Goal: Information Seeking & Learning: Find specific fact

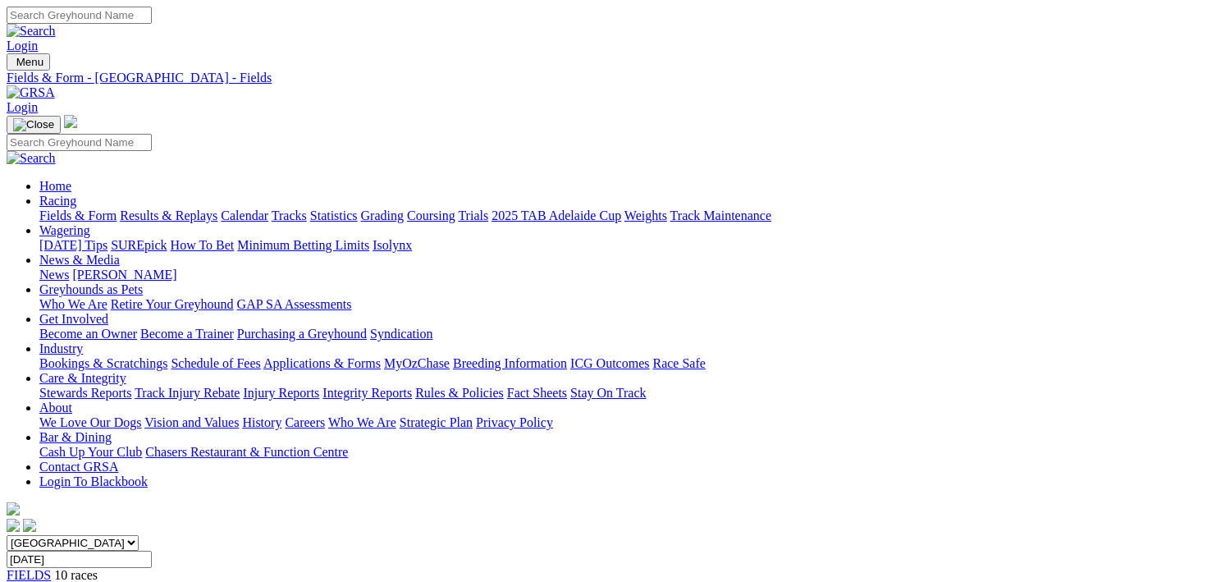
scroll to position [328, 0]
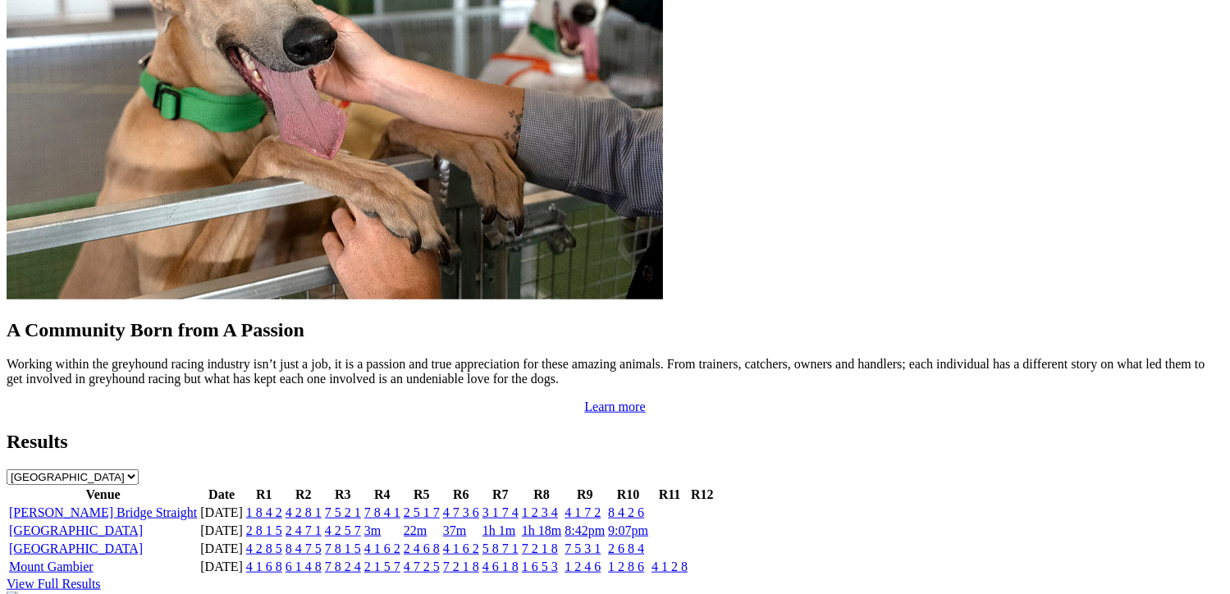
scroll to position [1478, 0]
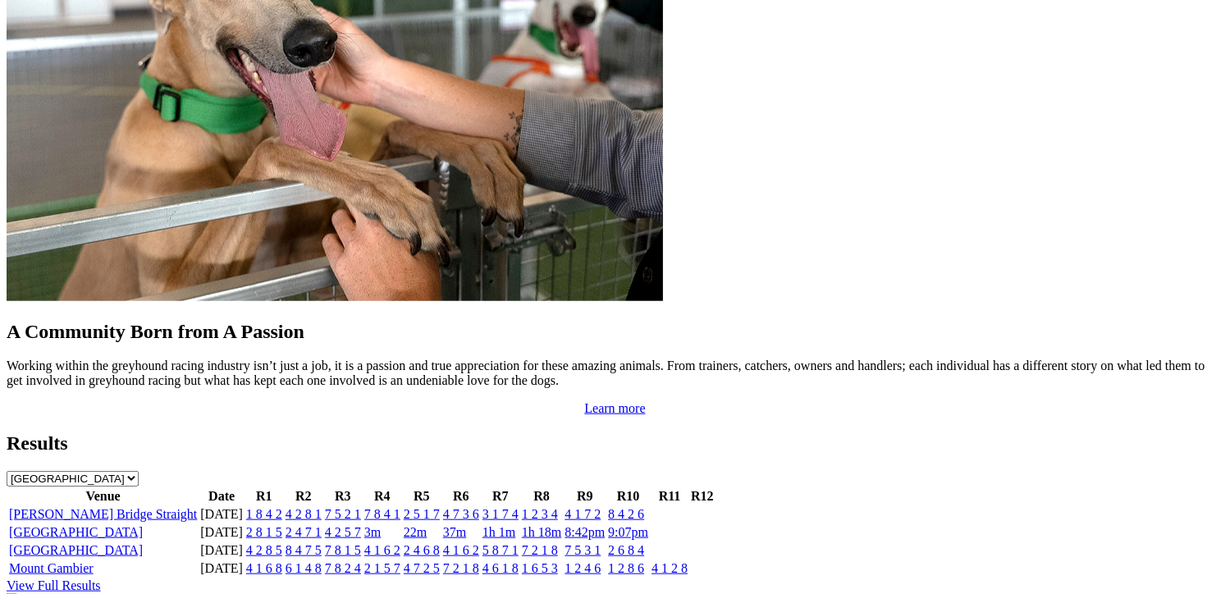
click at [101, 579] on link "View Full Results" at bounding box center [54, 586] width 94 height 14
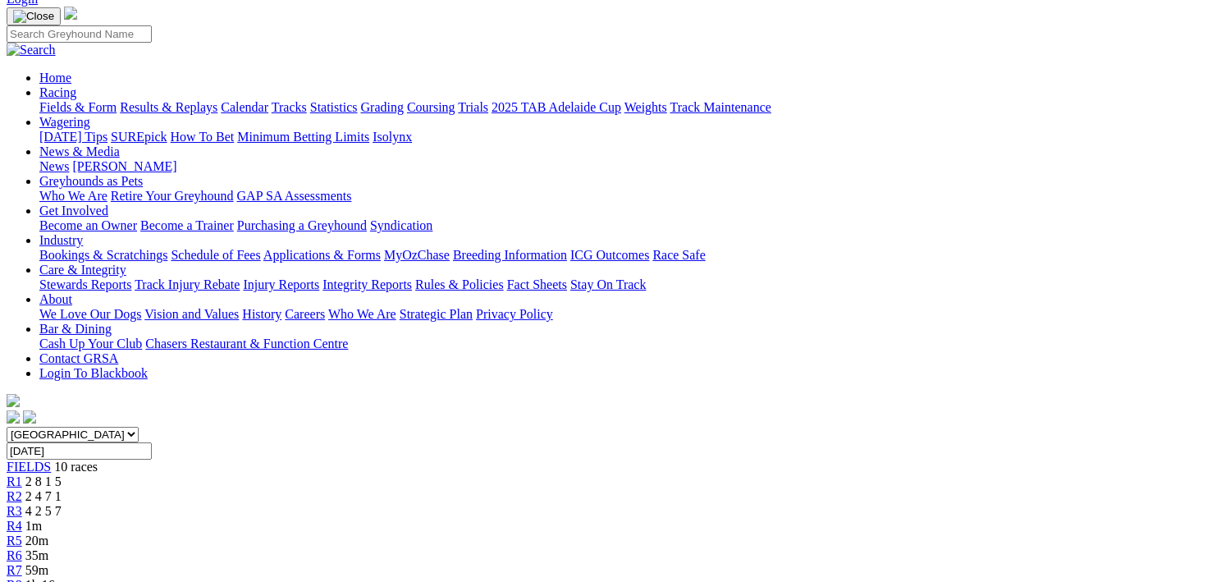
scroll to position [246, 0]
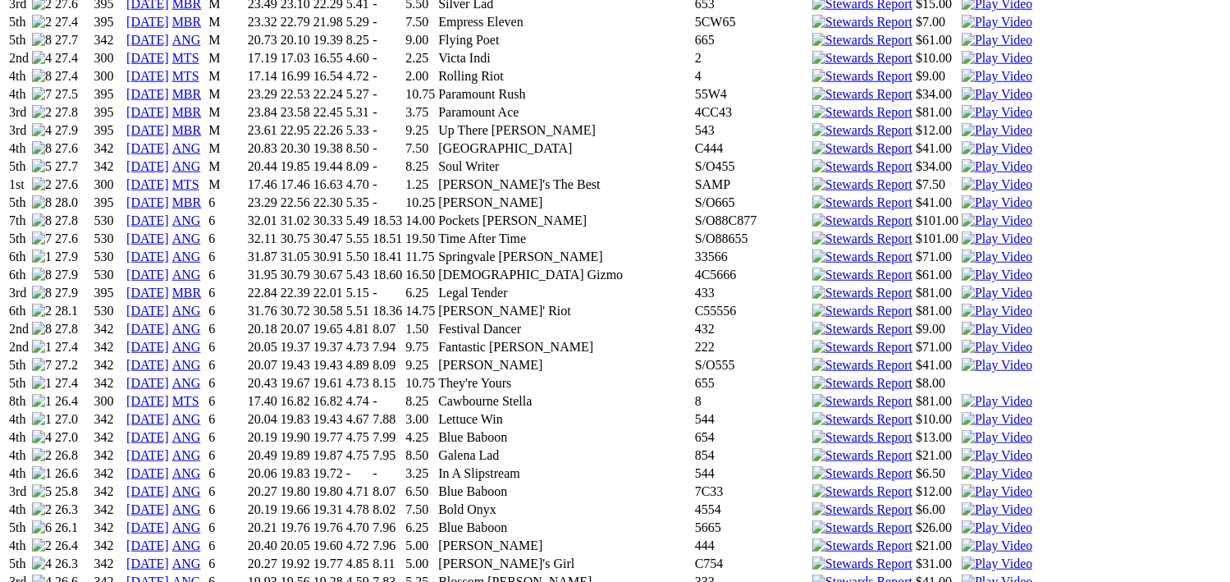
scroll to position [985, 0]
